Goal: Task Accomplishment & Management: Complete application form

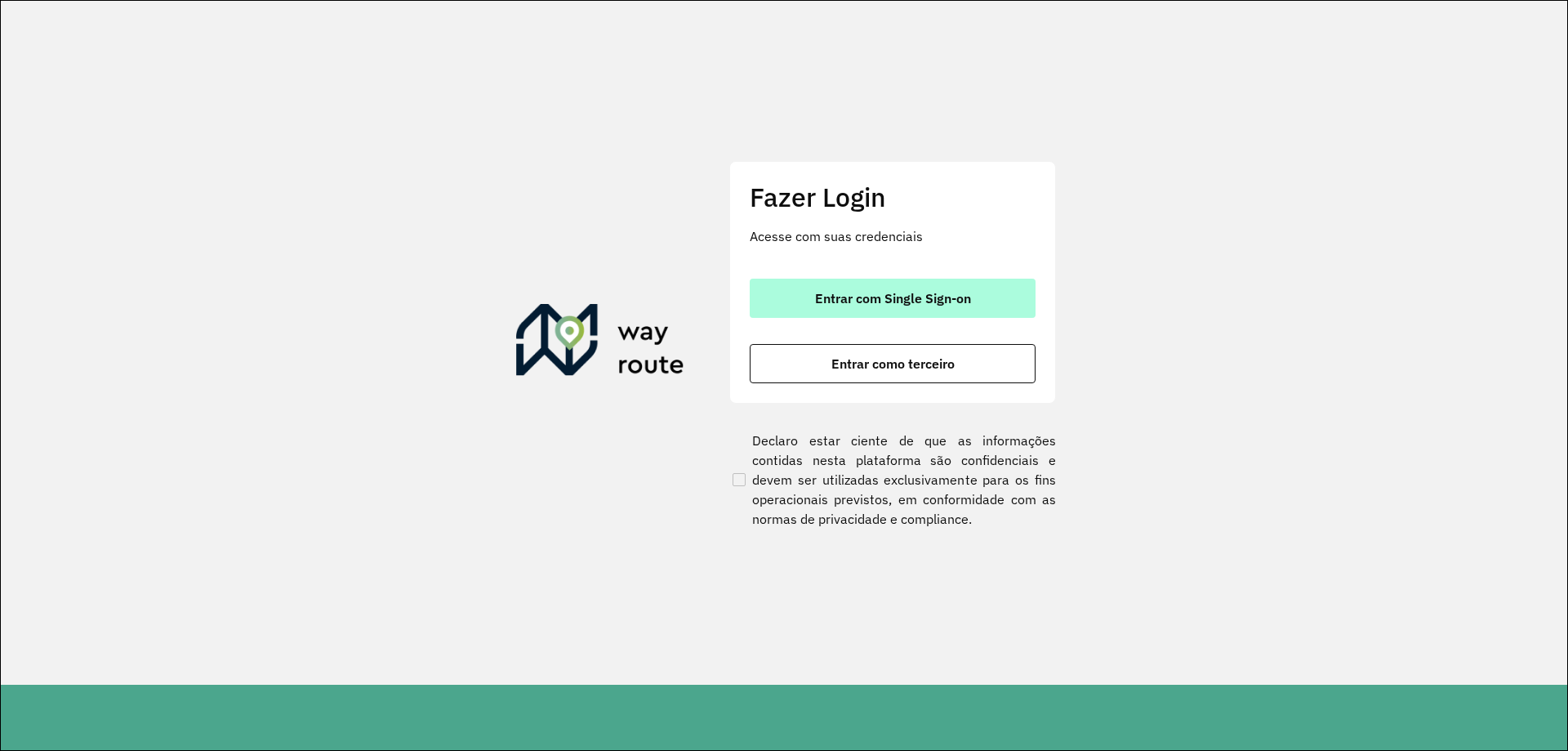
click at [873, 291] on span "Entrar com Single Sign-on" at bounding box center [892, 297] width 156 height 13
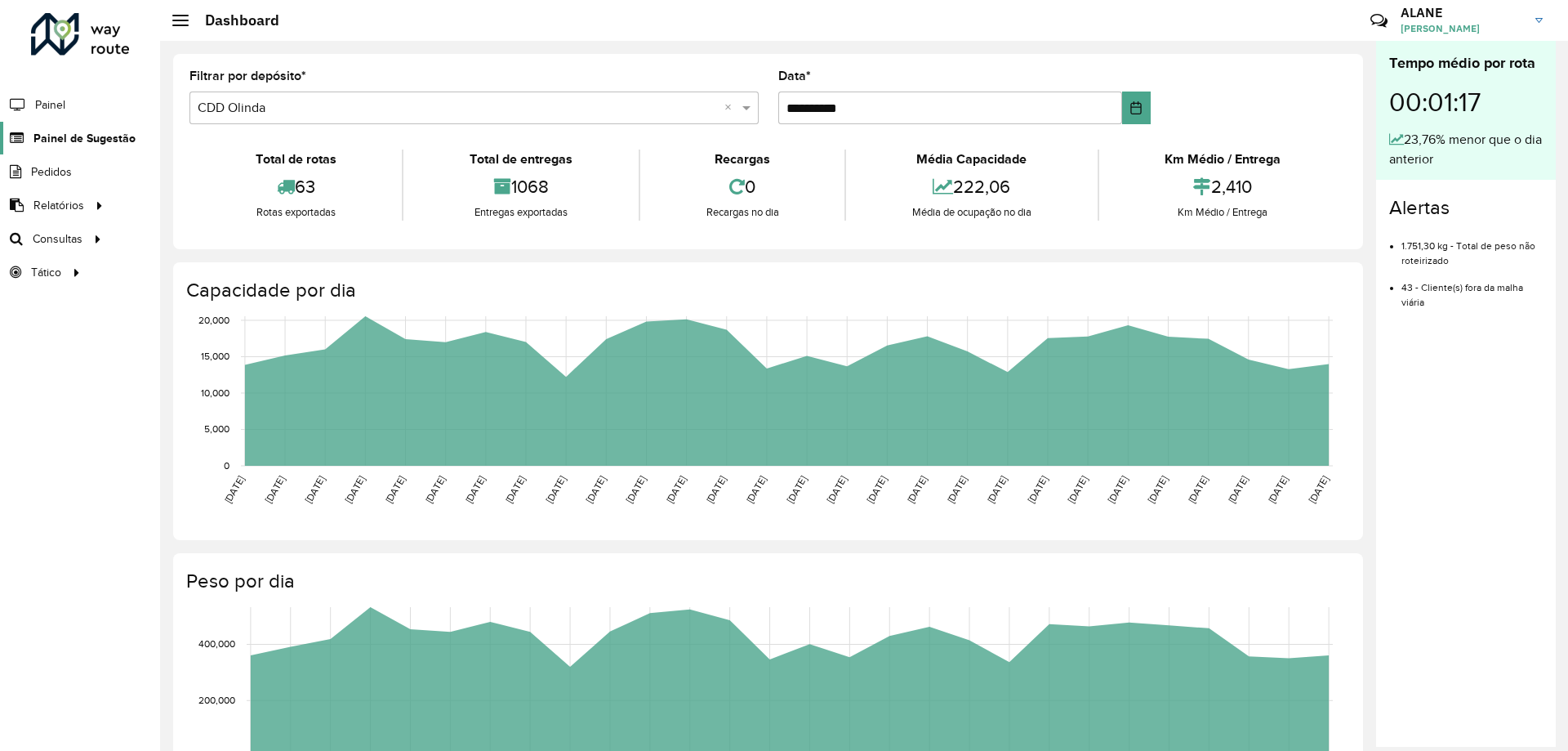
click at [112, 140] on span "Painel de Sugestão" at bounding box center [85, 138] width 102 height 17
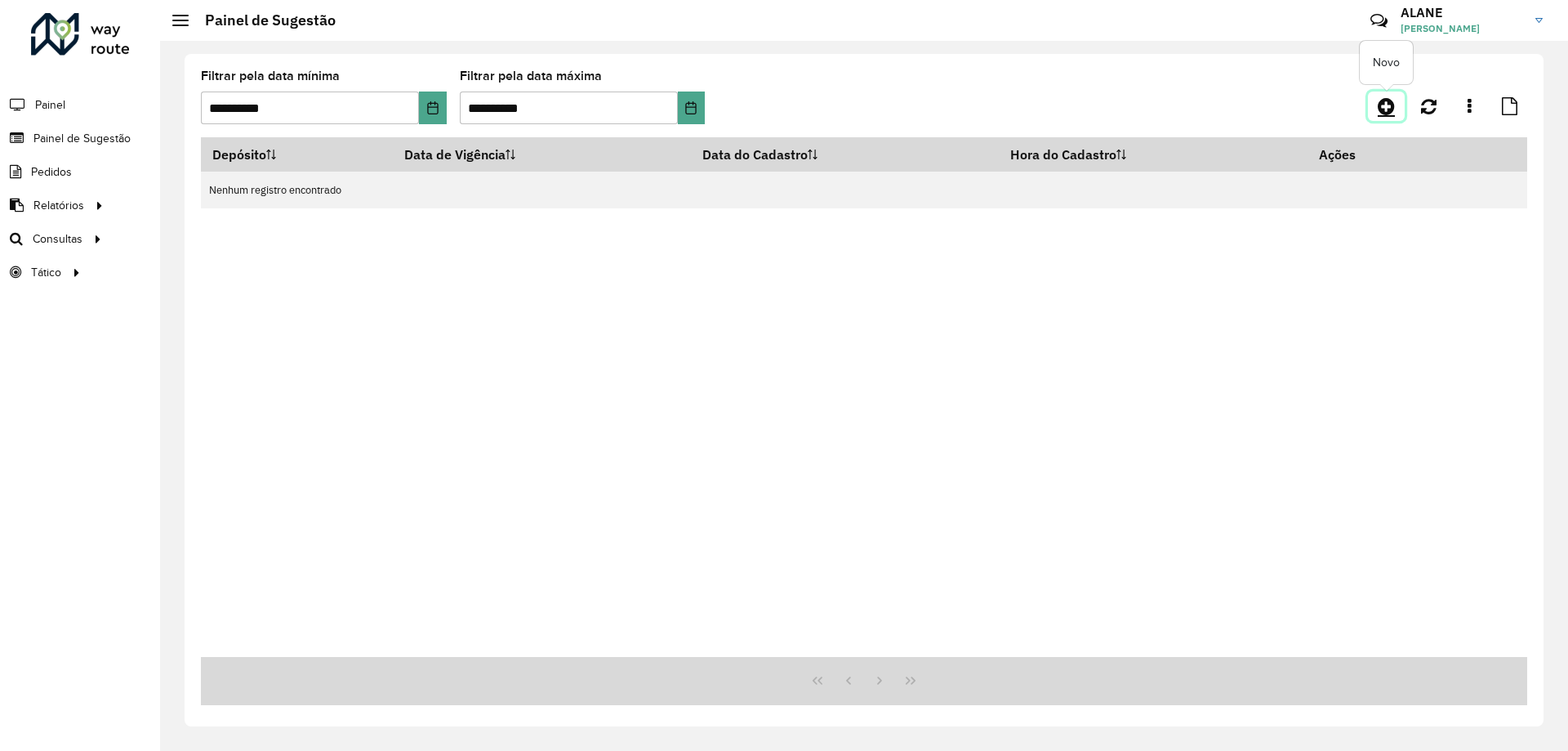
click at [1386, 94] on link at bounding box center [1386, 106] width 37 height 29
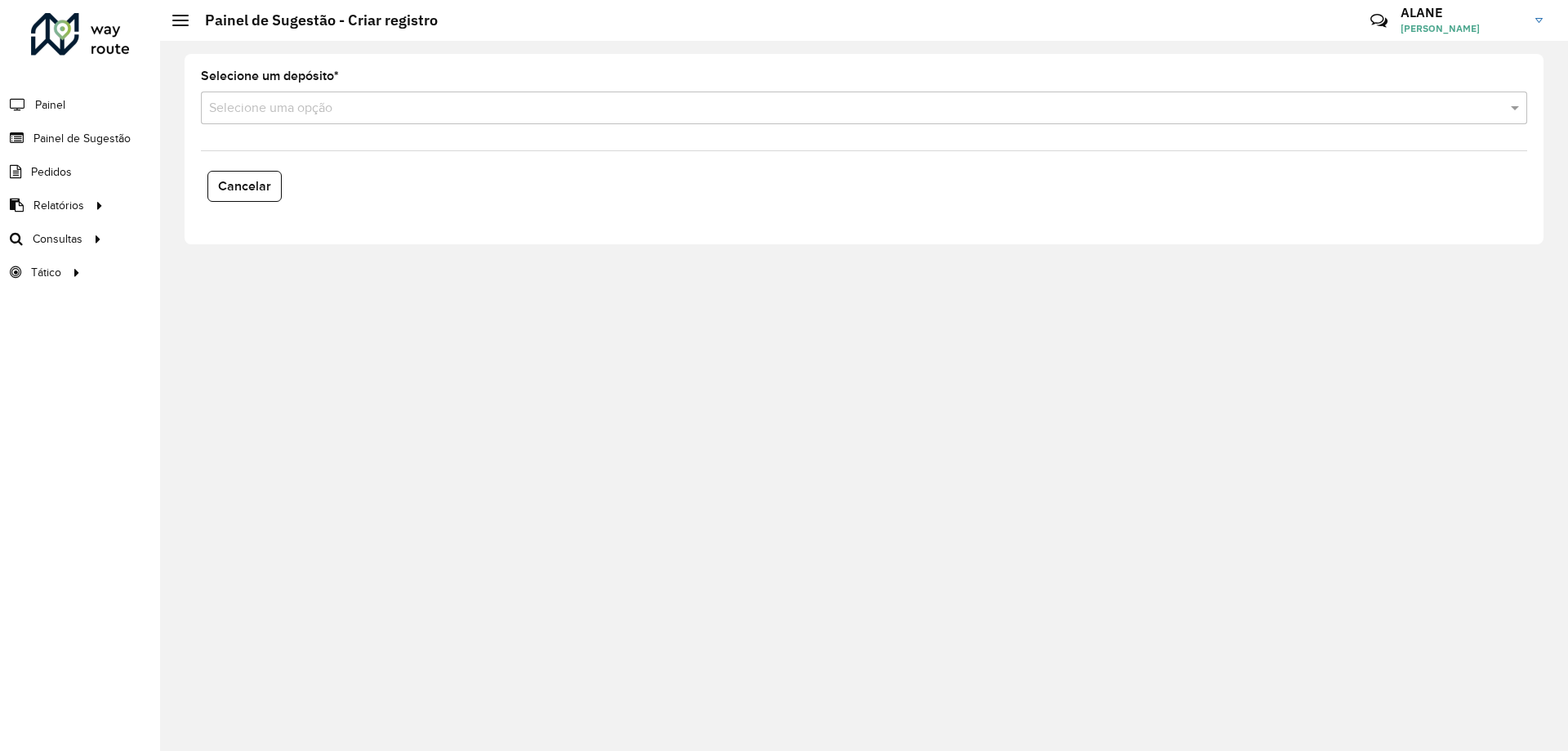
click at [284, 117] on input "text" at bounding box center [847, 109] width 1277 height 20
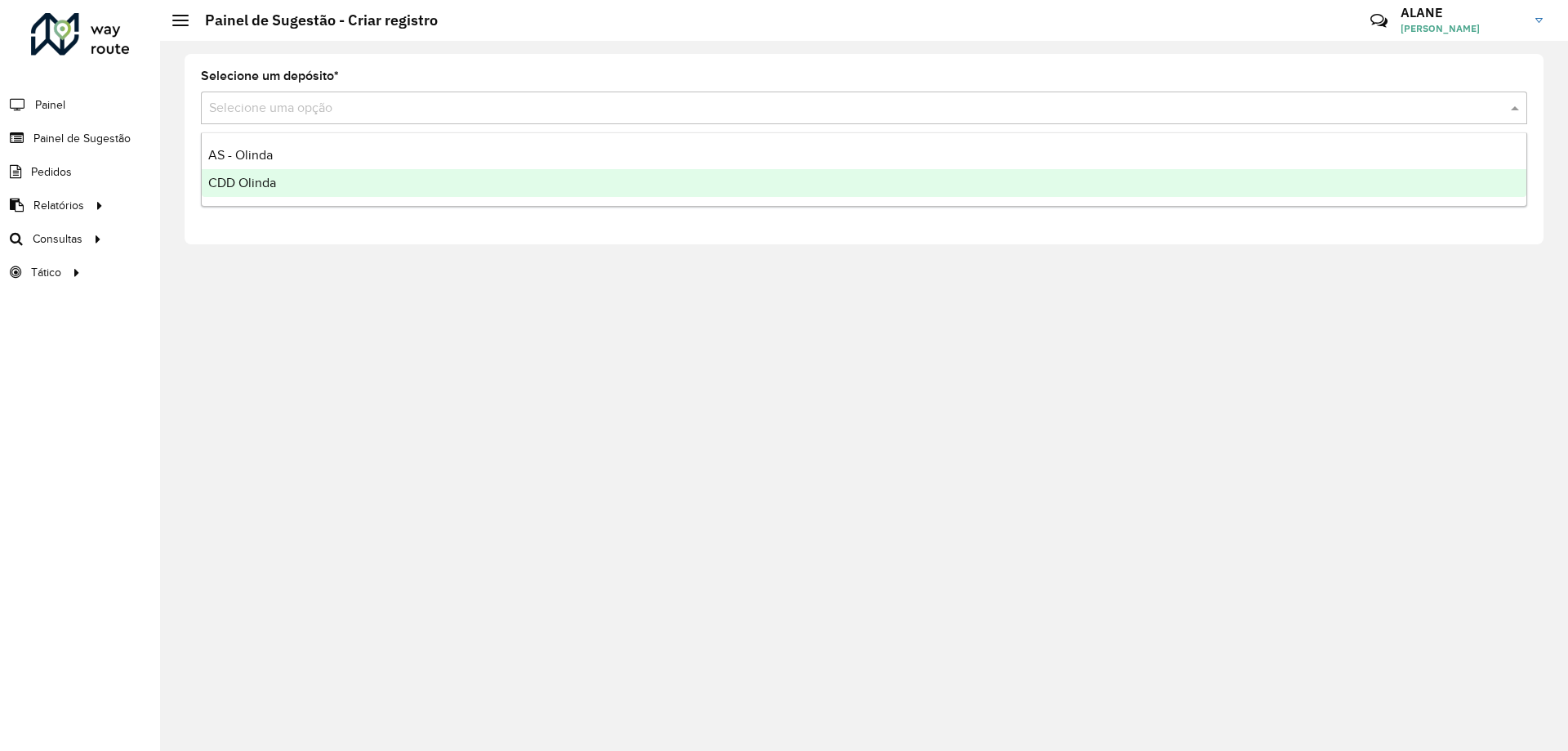
click at [285, 193] on div "CDD Olinda" at bounding box center [863, 183] width 1325 height 28
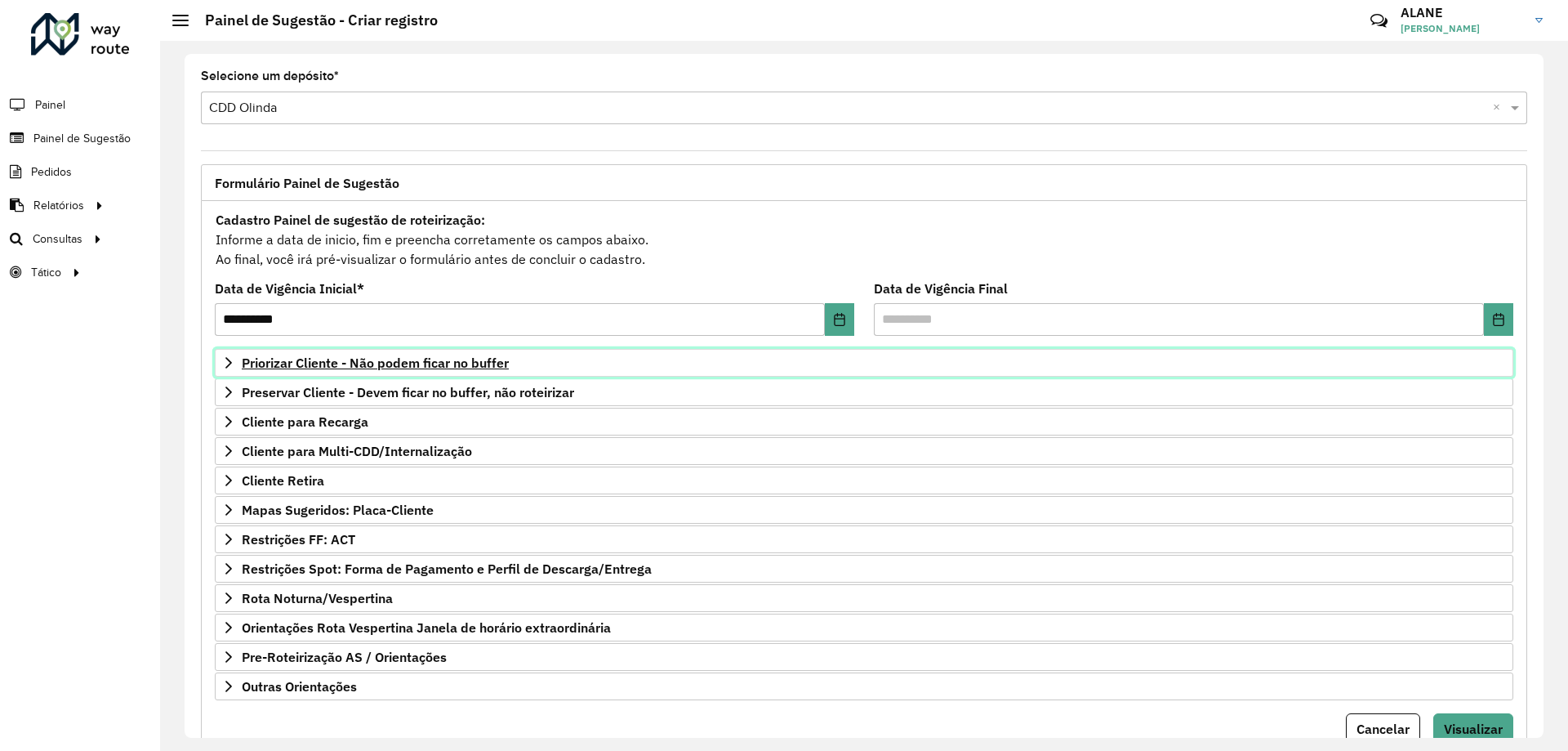
click at [319, 373] on link "Priorizar Cliente - Não podem ficar no buffer" at bounding box center [863, 362] width 1298 height 28
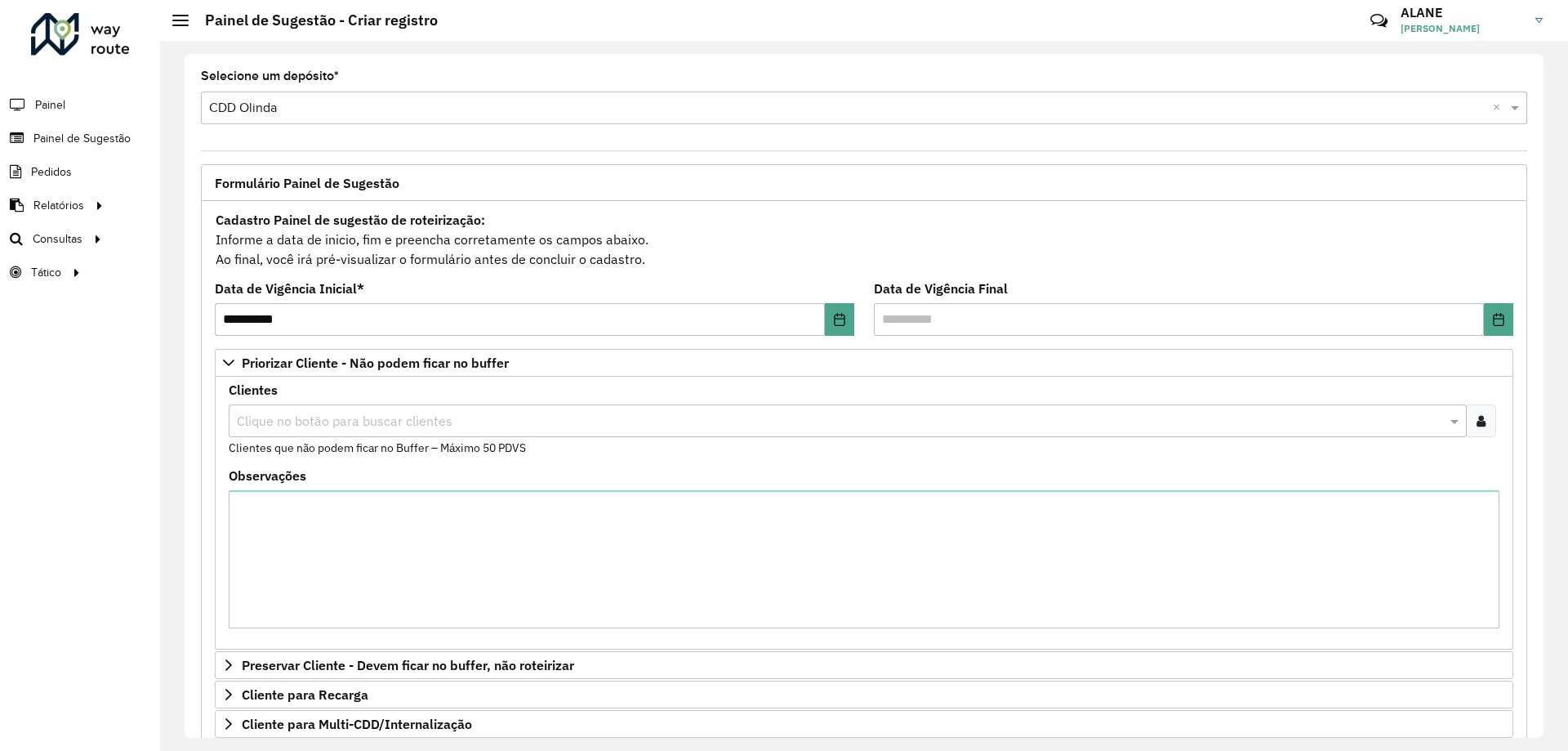
click at [313, 421] on input "text" at bounding box center [840, 421] width 1214 height 20
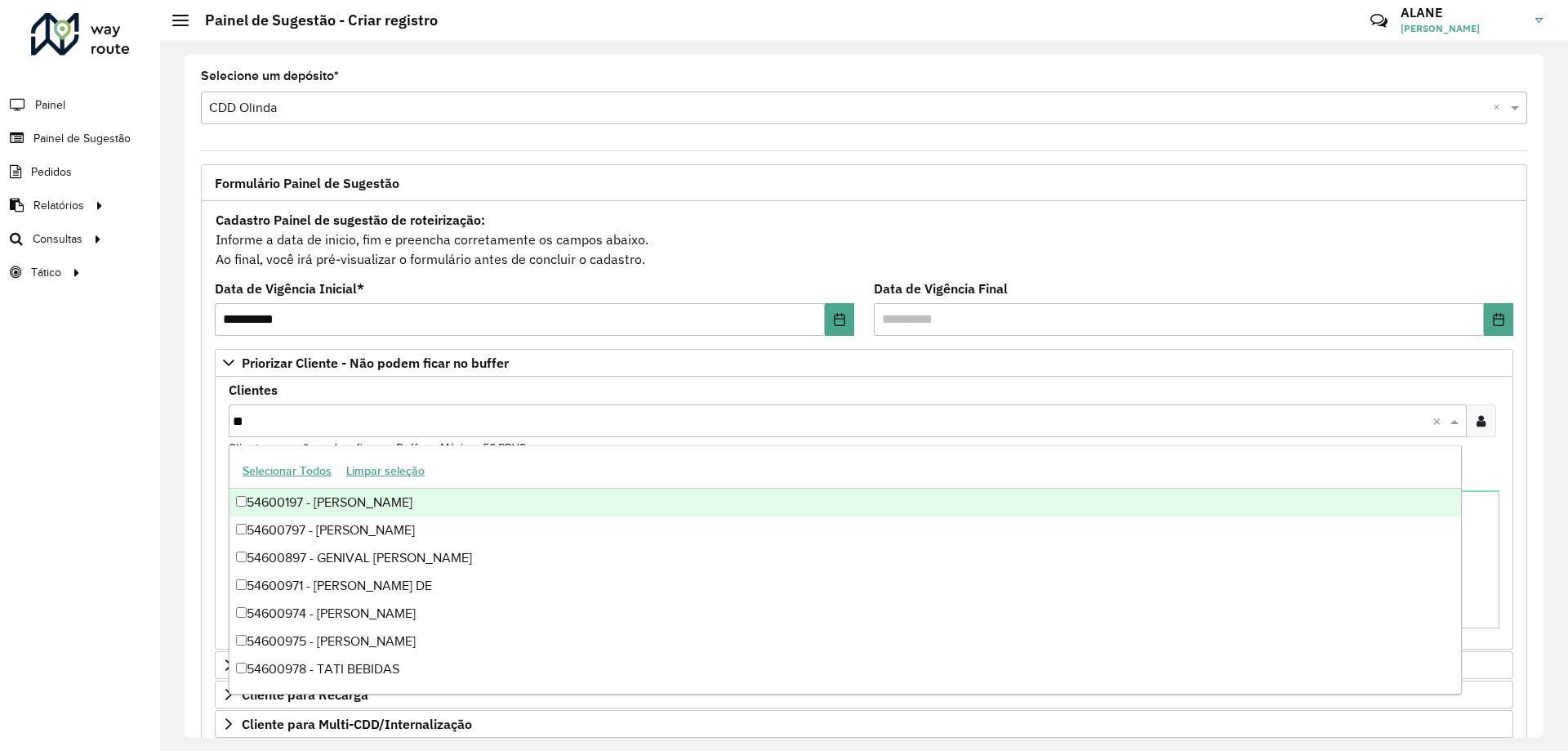
type input "***"
click at [299, 508] on div "54600975 - [PERSON_NAME]" at bounding box center [845, 502] width 1232 height 28
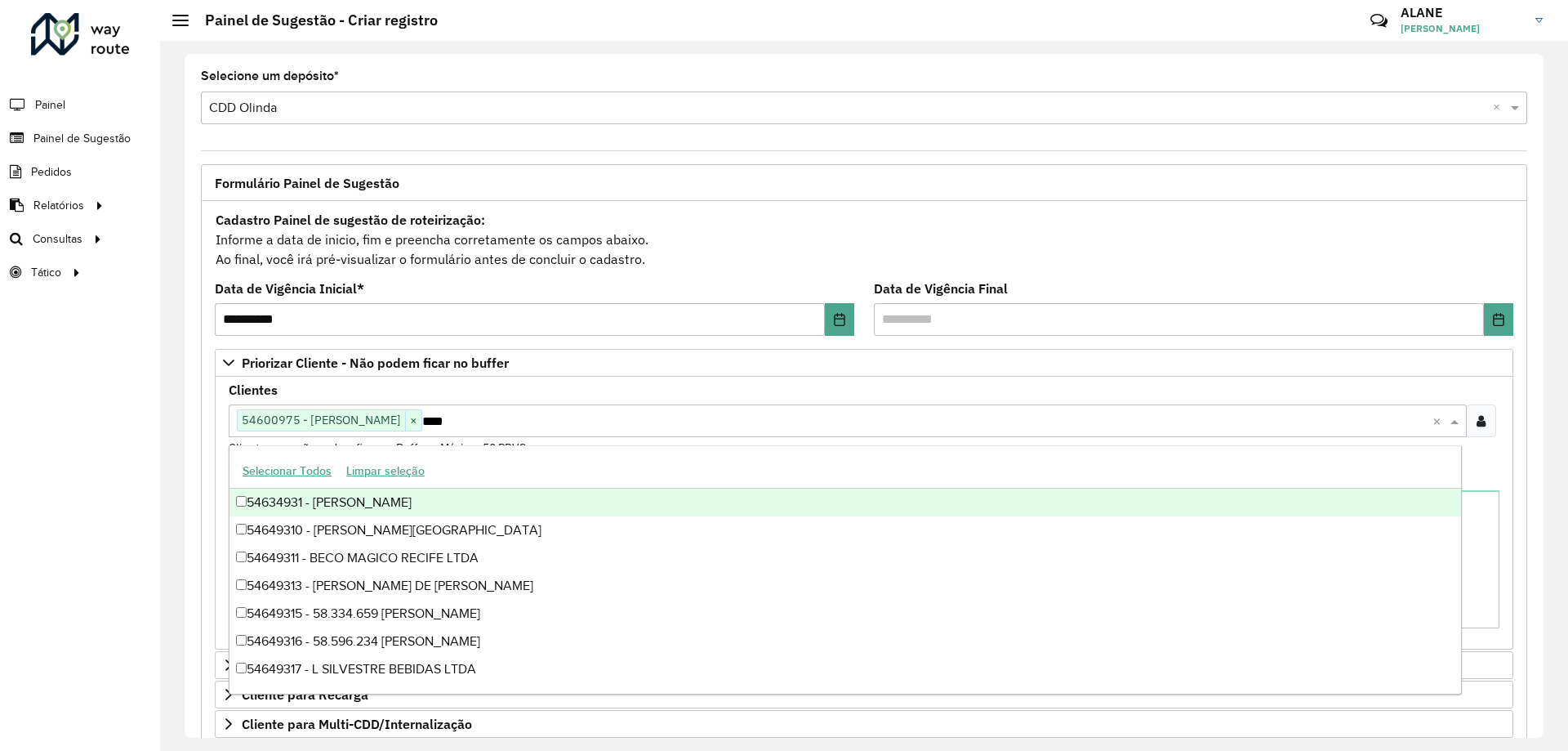
type input "*****"
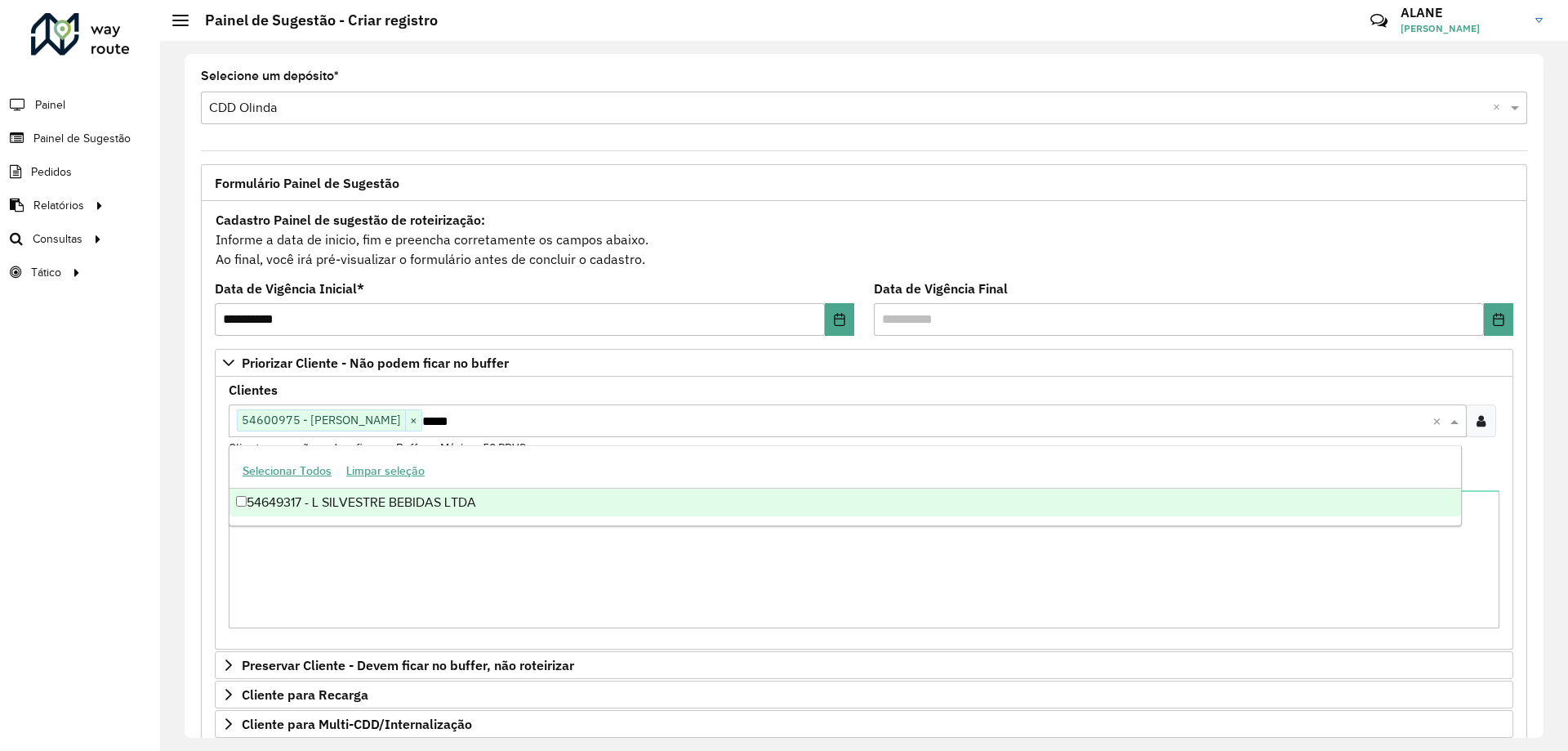
click at [530, 509] on div "54649317 - L SILVESTRE BEBIDAS LTDA" at bounding box center [845, 502] width 1232 height 28
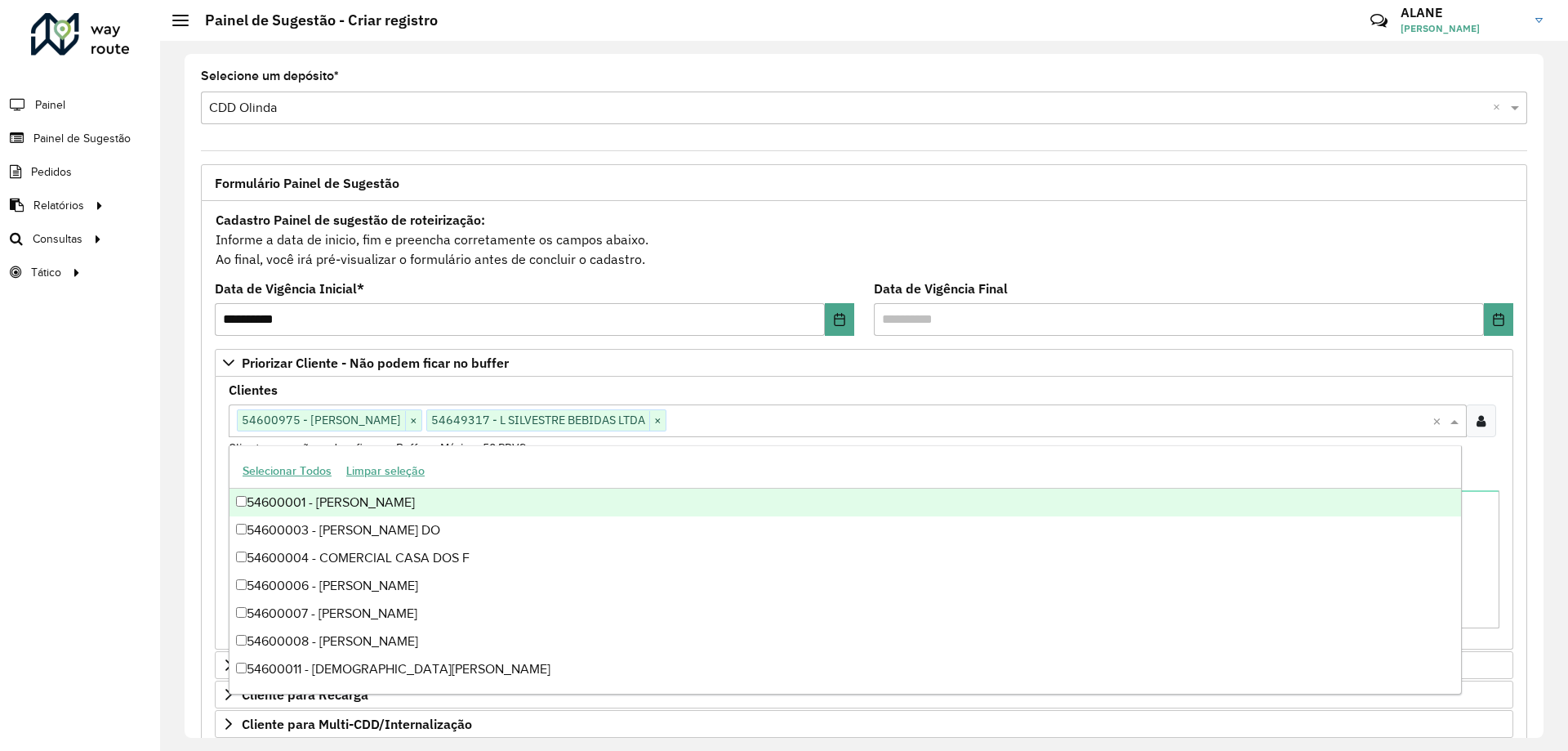
scroll to position [337, 0]
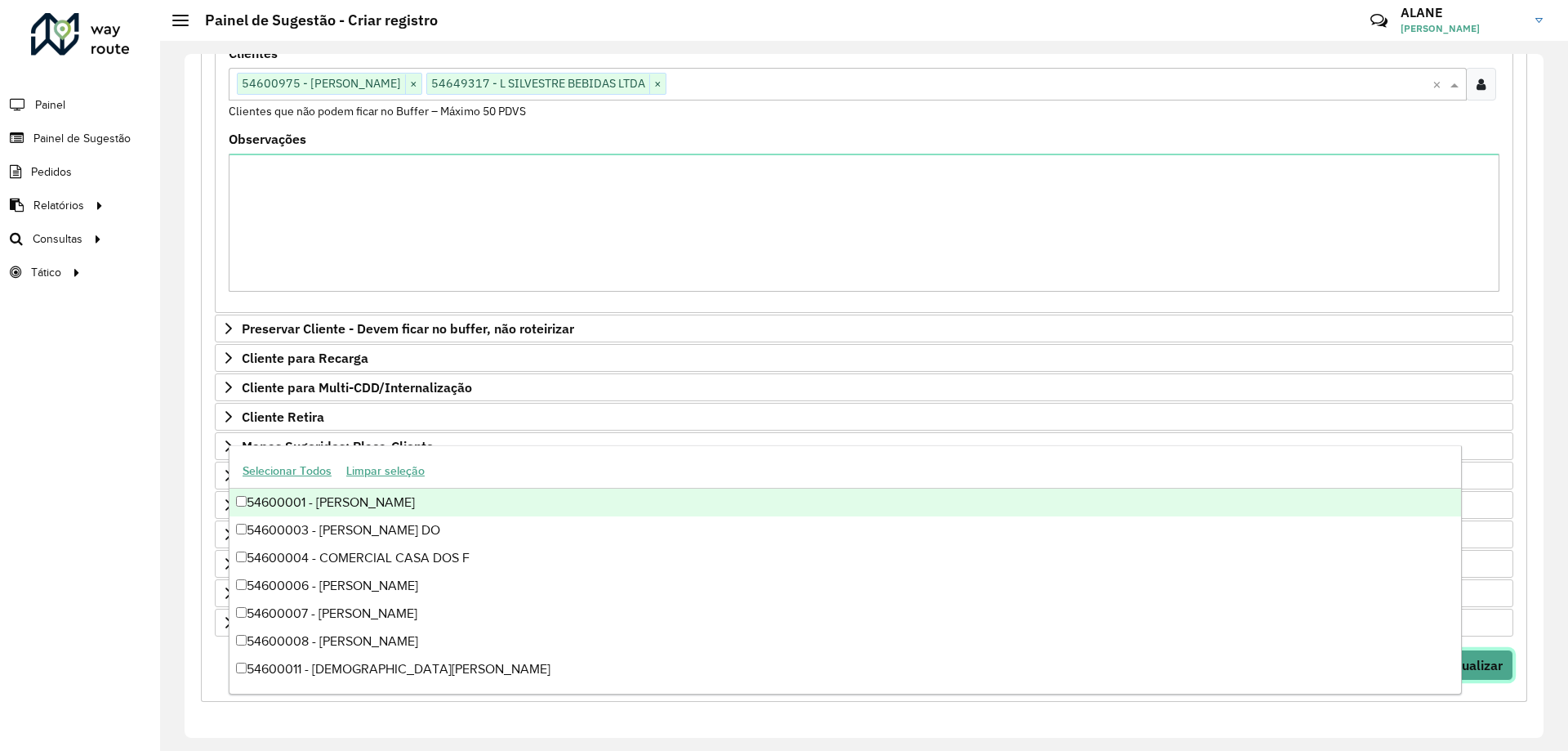
click at [1497, 671] on span "Visualizar" at bounding box center [1472, 665] width 59 height 16
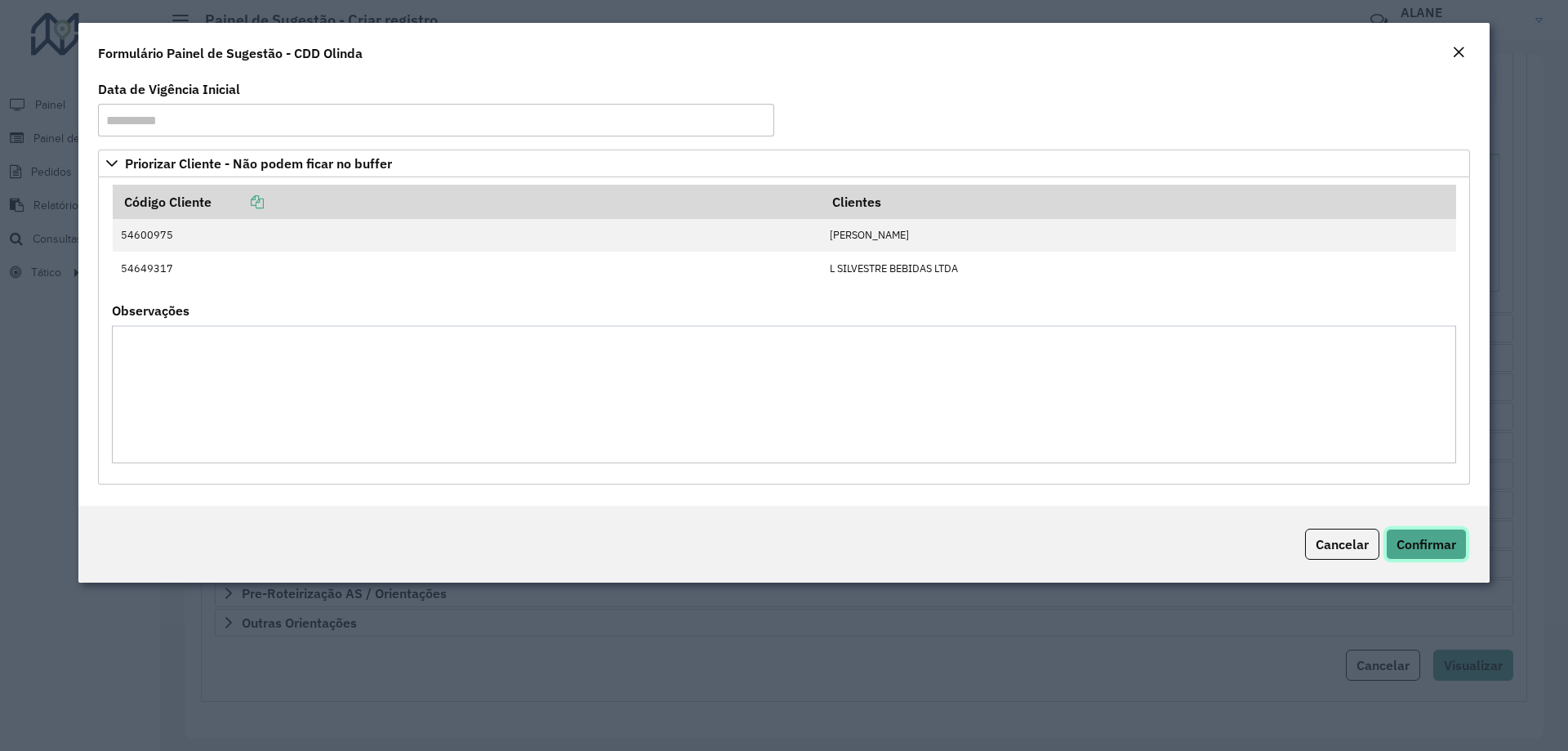
click at [1431, 536] on span "Confirmar" at bounding box center [1426, 543] width 60 height 16
